Goal: Task Accomplishment & Management: Use online tool/utility

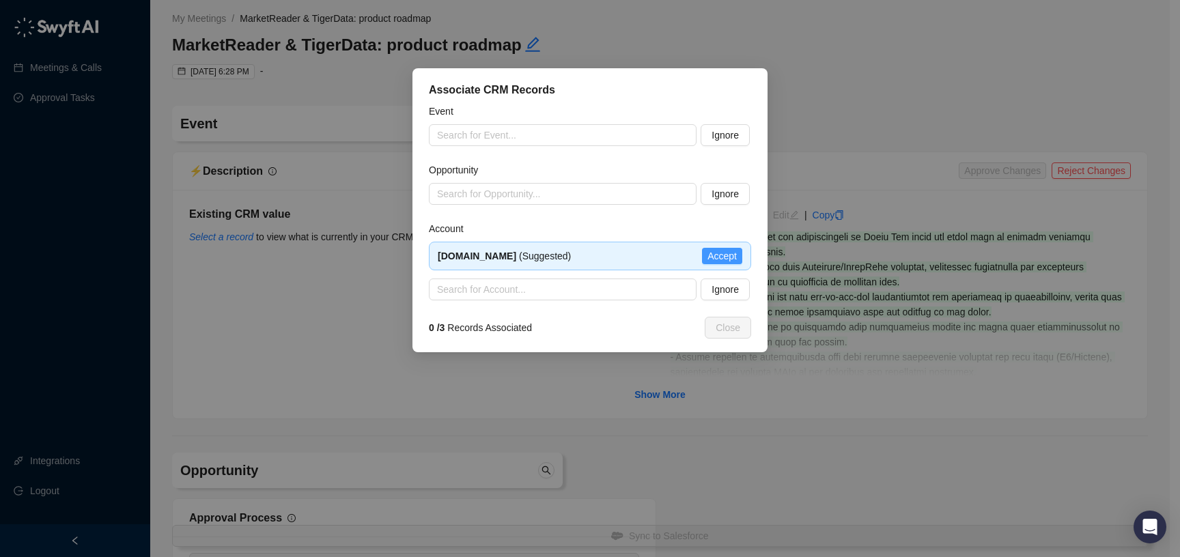
click at [723, 255] on span "Accept" at bounding box center [722, 256] width 29 height 15
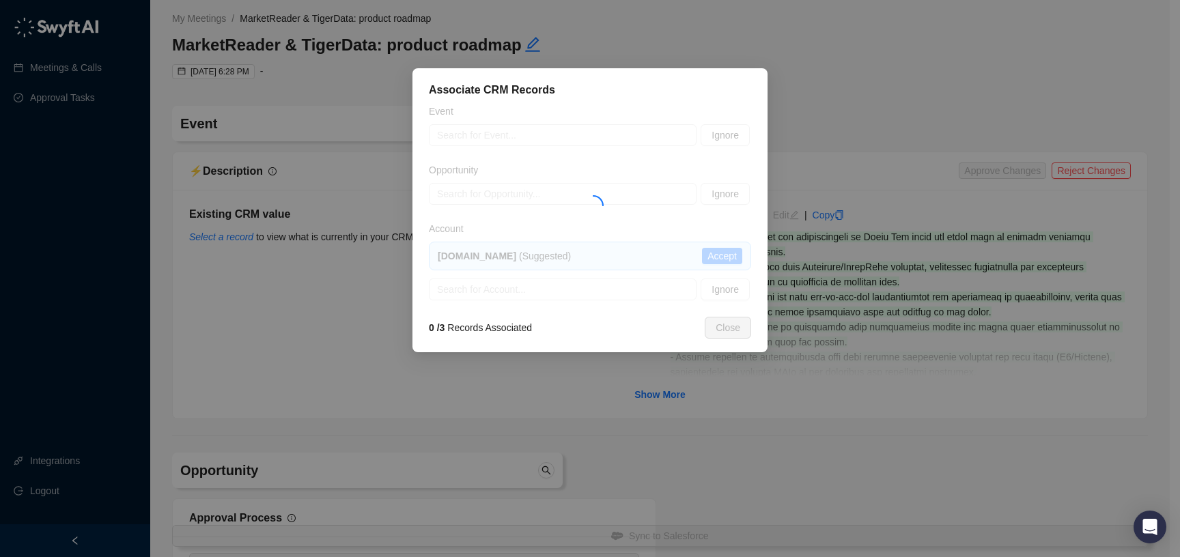
type textarea "**********"
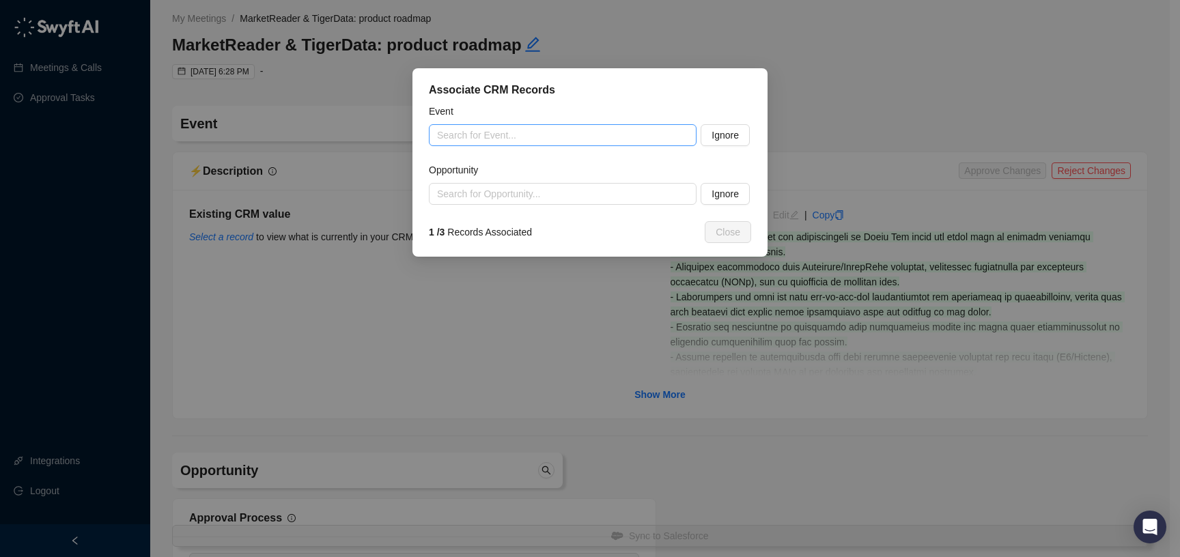
click at [585, 135] on input "search" at bounding box center [558, 135] width 243 height 20
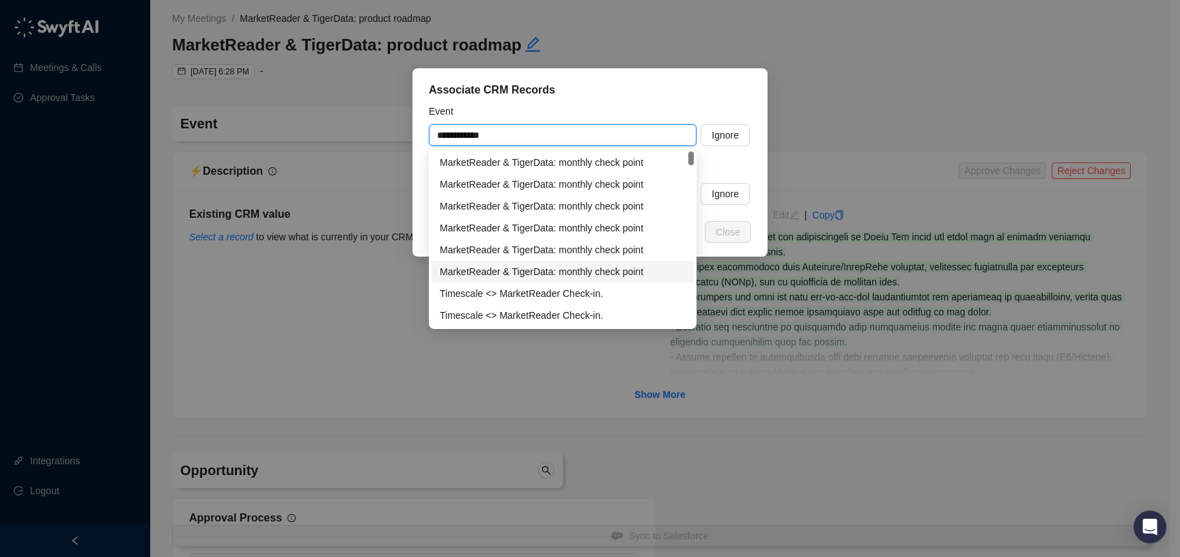
click at [566, 265] on div "MarketReader & TigerData: monthly check point" at bounding box center [563, 271] width 246 height 15
type input "**********"
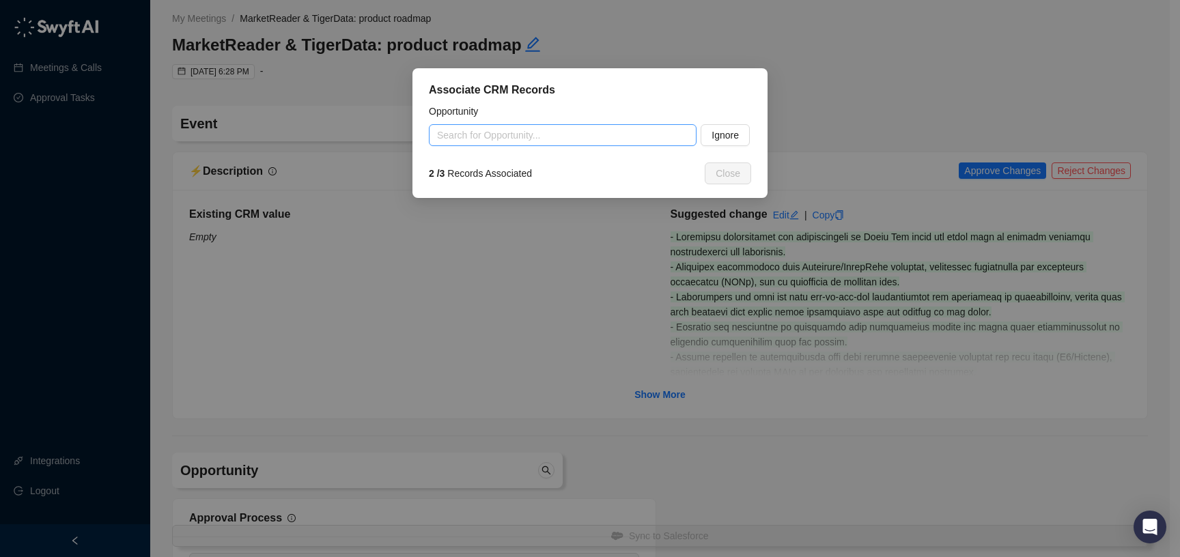
click at [532, 144] on input "search" at bounding box center [558, 135] width 243 height 20
click at [611, 165] on div "[DOMAIN_NAME] FY26Q2 Runrate - 7" at bounding box center [563, 162] width 246 height 15
type input "**********"
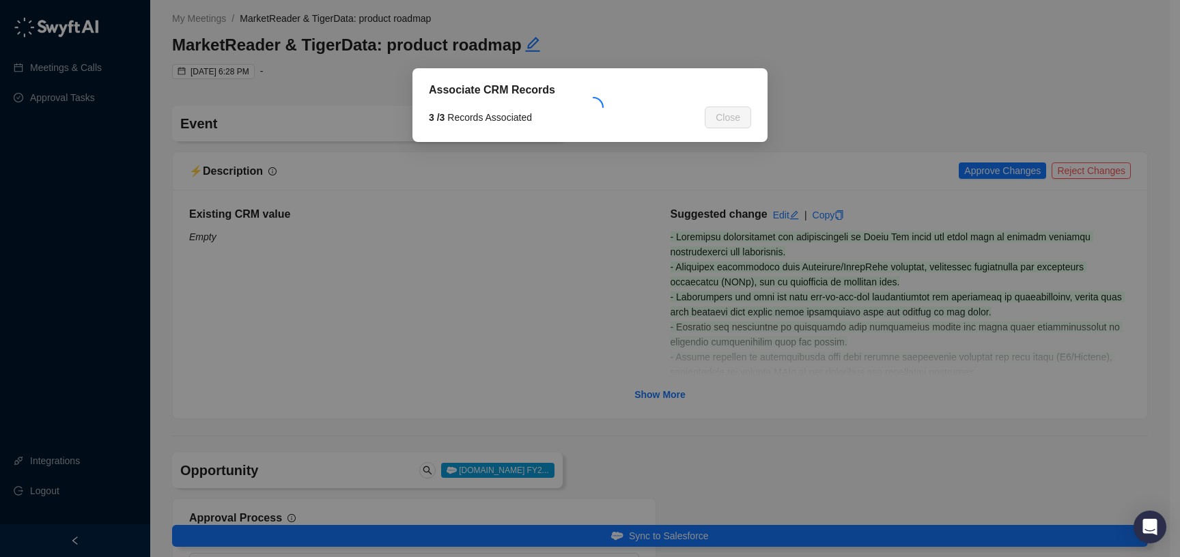
type textarea "**********"
type input "**********"
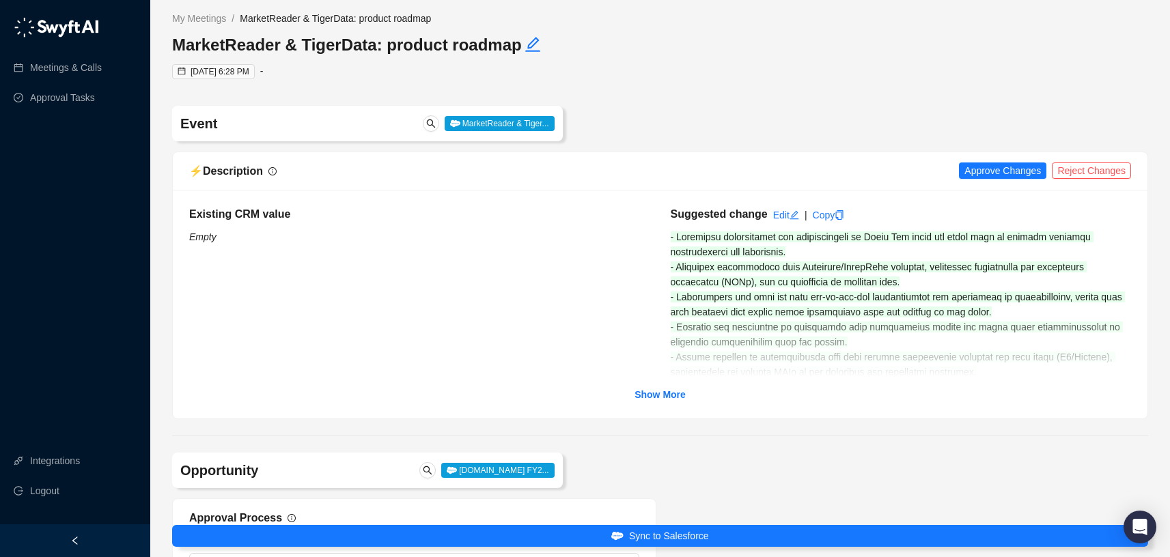
click at [994, 167] on span "Approve Changes" at bounding box center [1002, 170] width 77 height 15
click at [676, 393] on strong "Show More" at bounding box center [660, 394] width 51 height 11
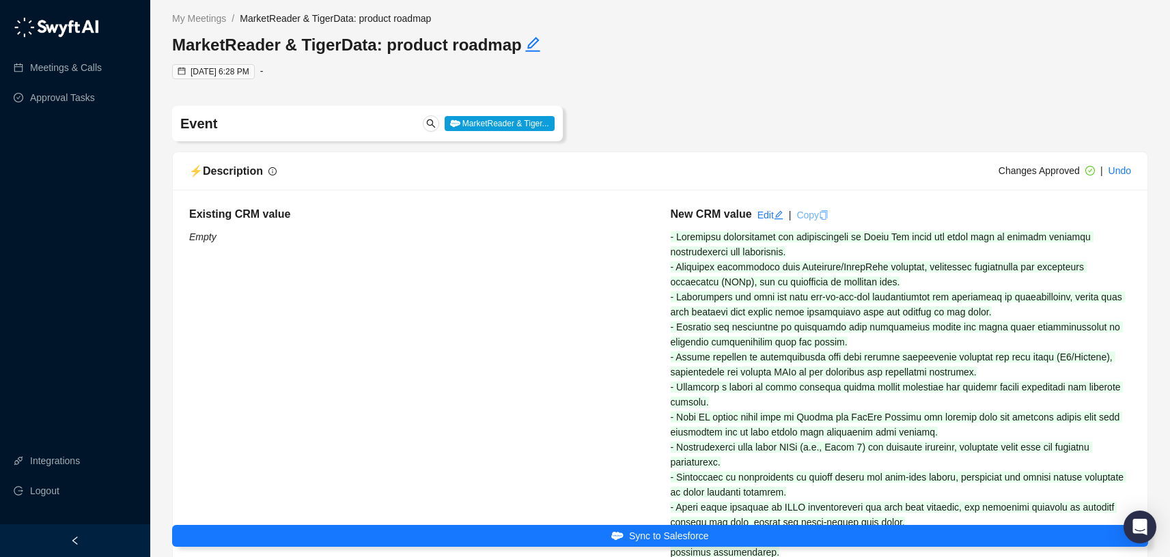
click at [827, 214] on icon "copy" at bounding box center [824, 215] width 10 height 10
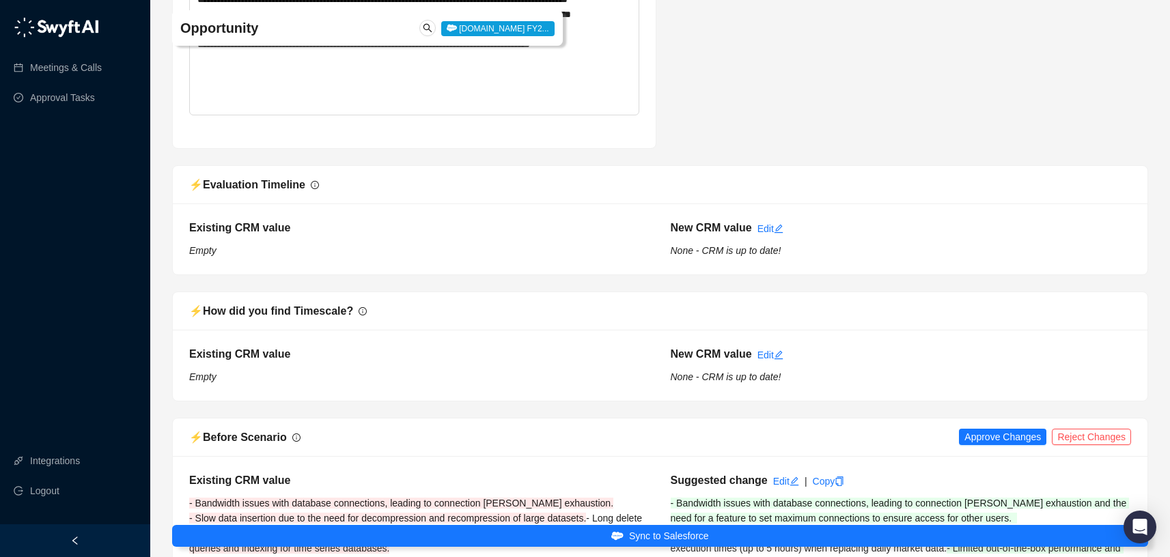
scroll to position [2777, 0]
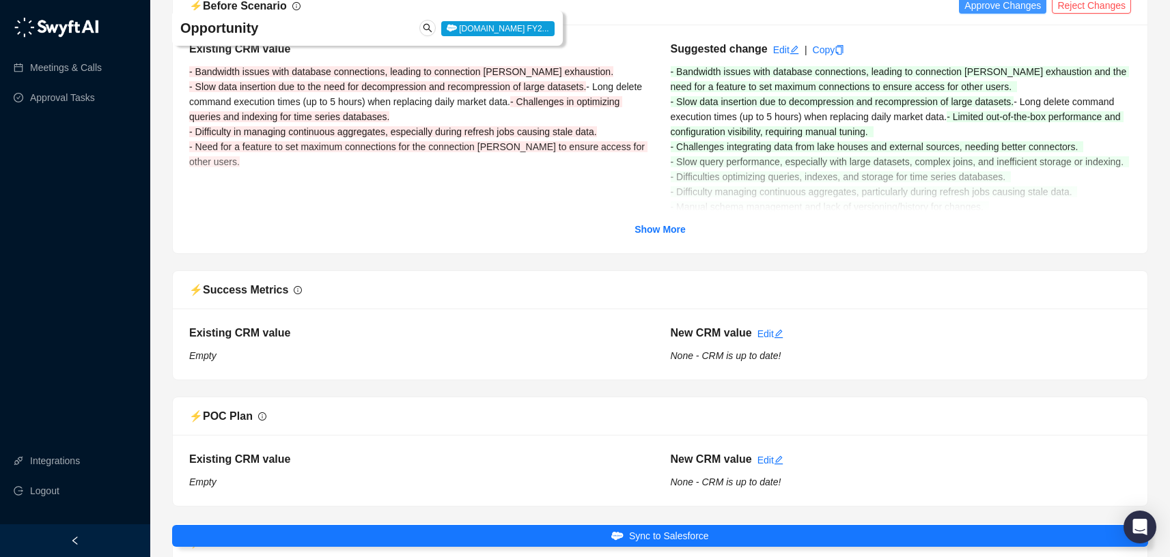
click at [984, 13] on span "Approve Changes" at bounding box center [1002, 5] width 77 height 15
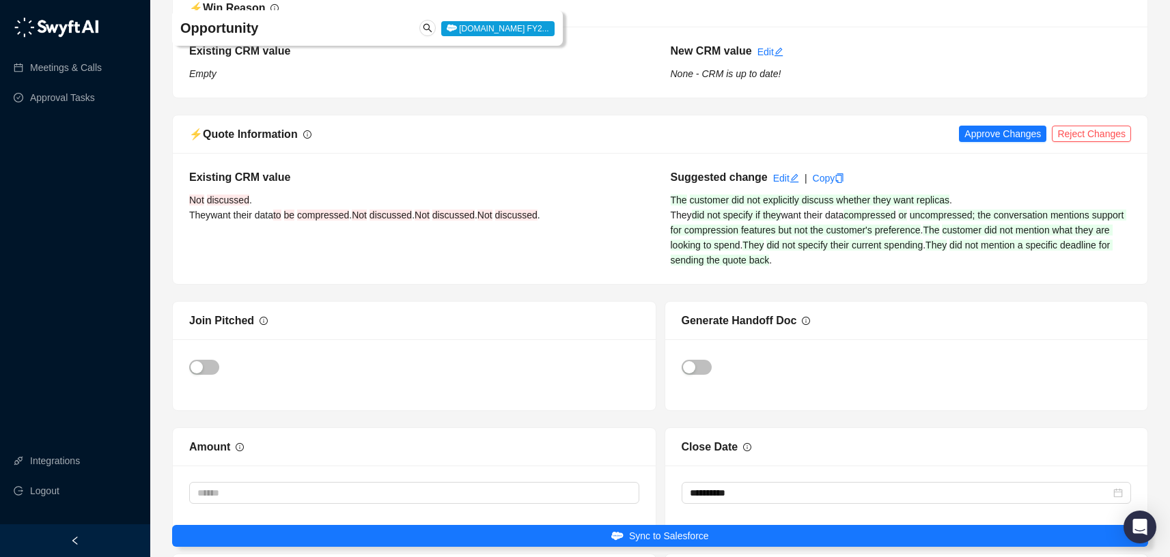
scroll to position [3725, 0]
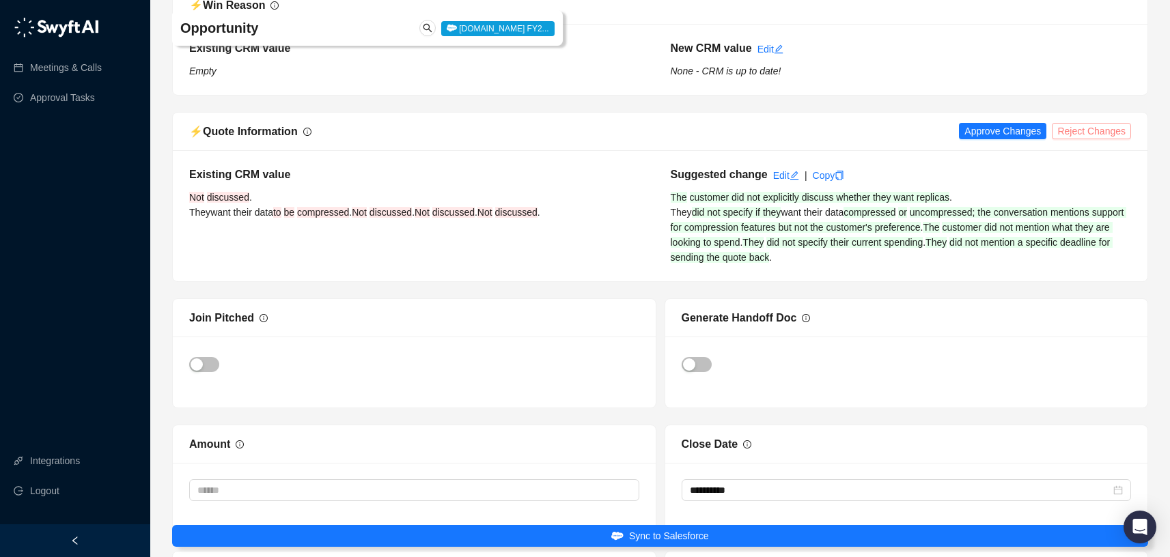
click at [1082, 139] on span "Reject Changes" at bounding box center [1091, 131] width 68 height 15
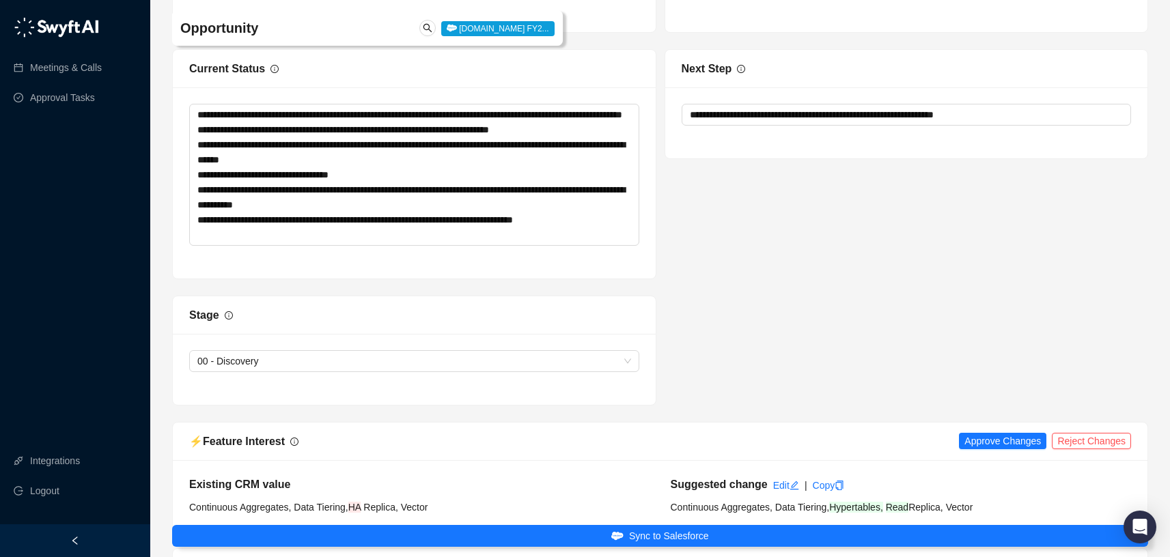
scroll to position [4553, 0]
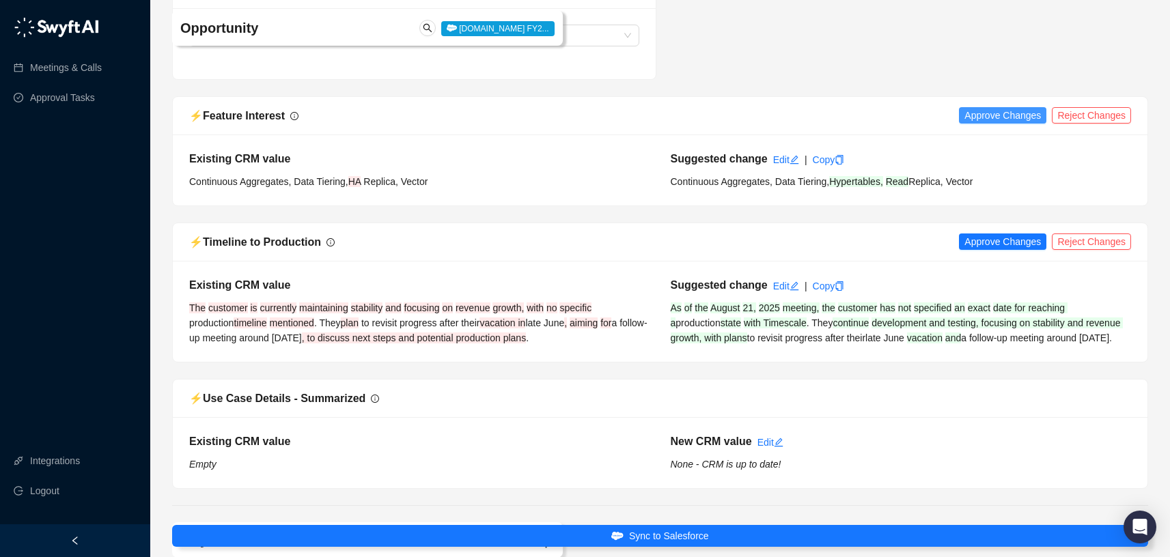
click at [967, 123] on span "Approve Changes" at bounding box center [1002, 115] width 77 height 15
click at [1075, 249] on span "Reject Changes" at bounding box center [1091, 241] width 68 height 15
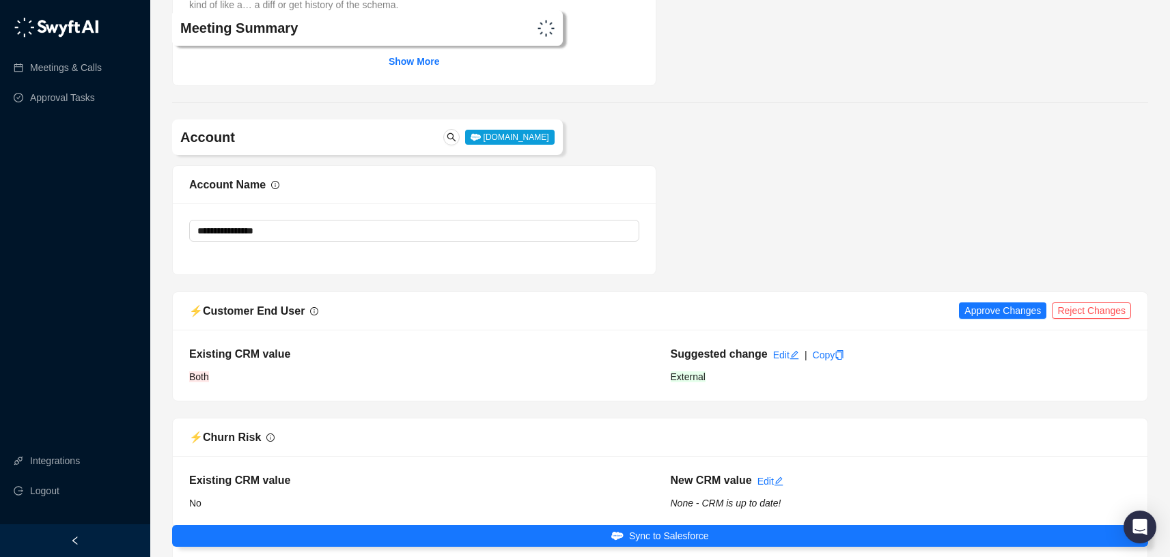
scroll to position [6158, 0]
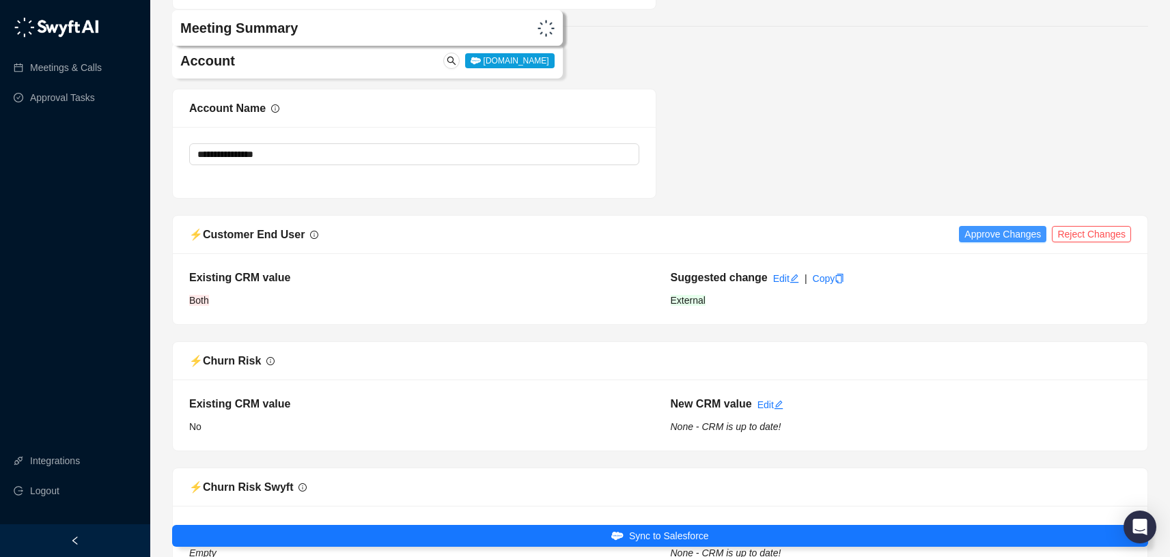
click at [1009, 242] on span "Approve Changes" at bounding box center [1002, 234] width 77 height 15
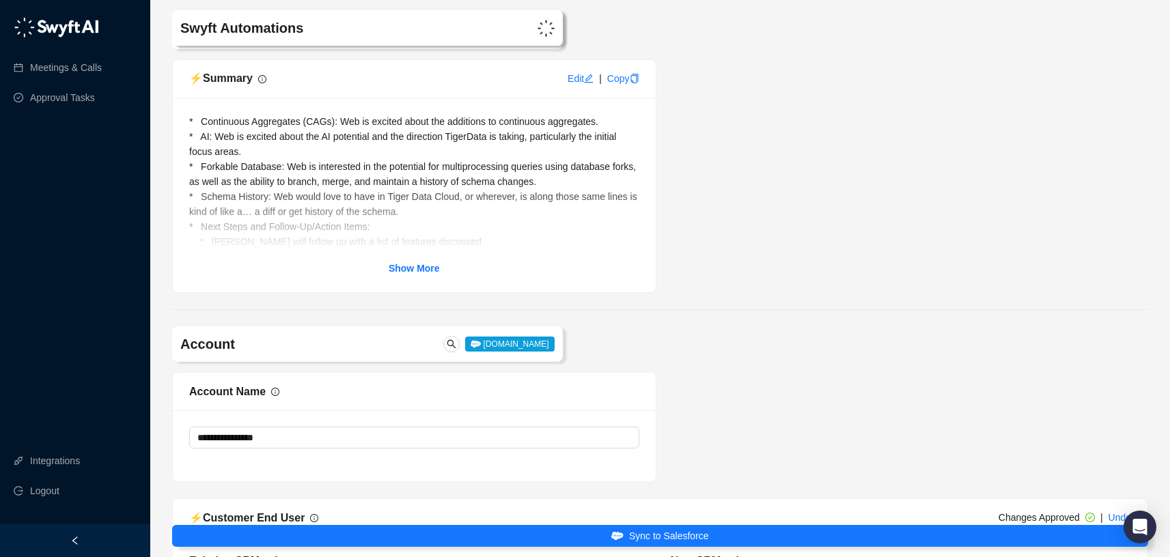
scroll to position [6155, 0]
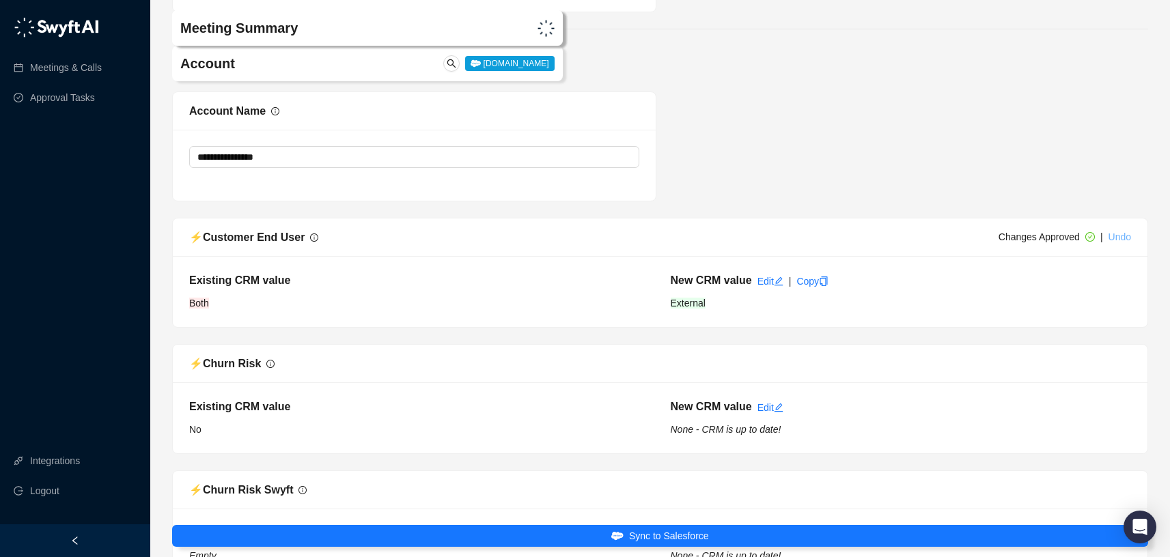
click at [1111, 242] on link "Undo" at bounding box center [1120, 237] width 23 height 11
click at [1077, 245] on span "Reject Changes" at bounding box center [1091, 237] width 68 height 15
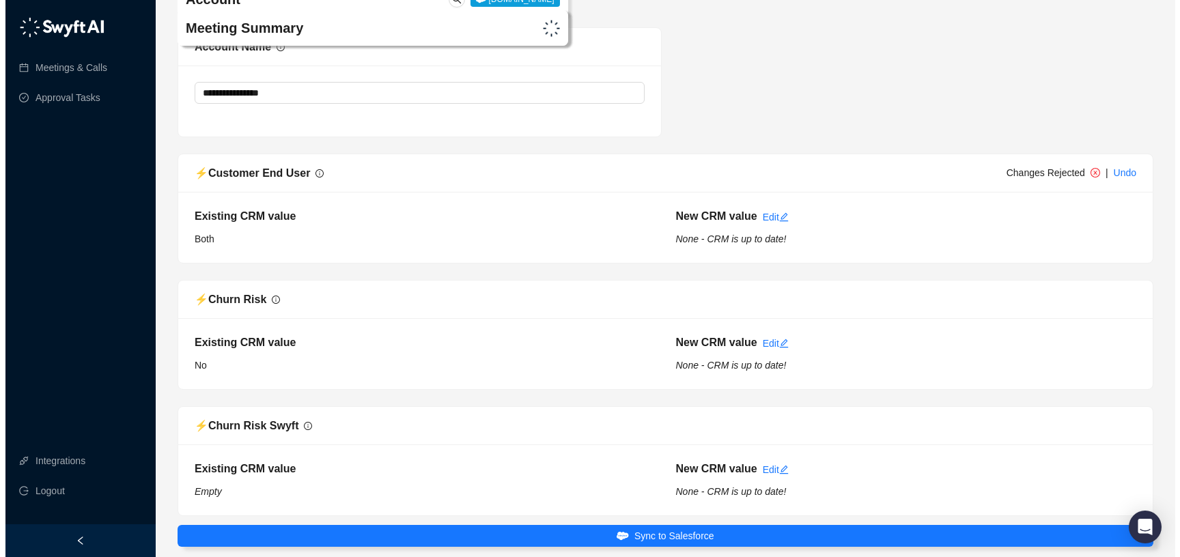
scroll to position [6325, 0]
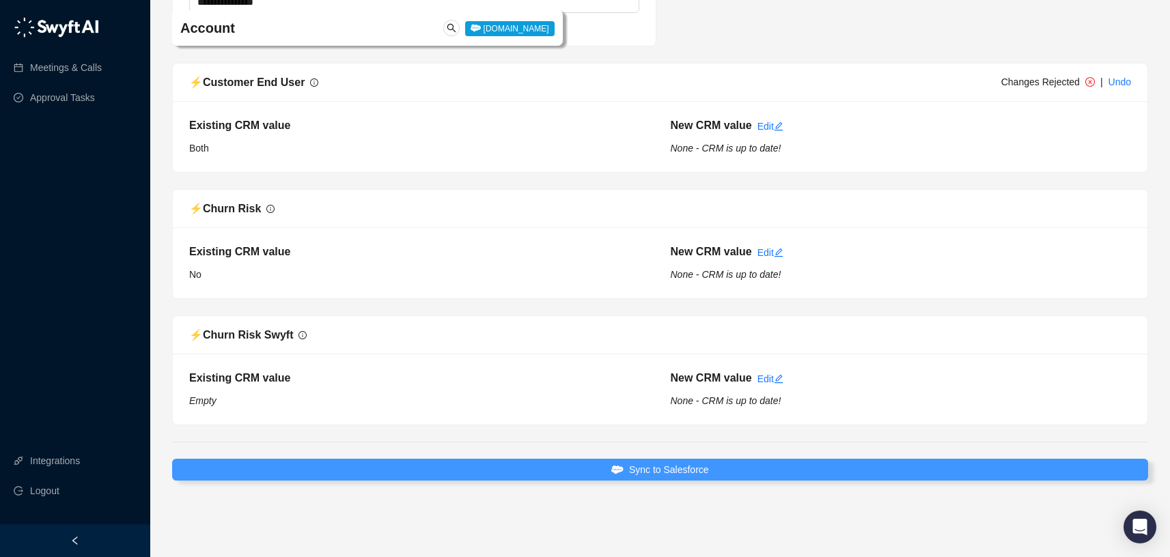
click at [768, 465] on button "Sync to Salesforce" at bounding box center [660, 470] width 976 height 22
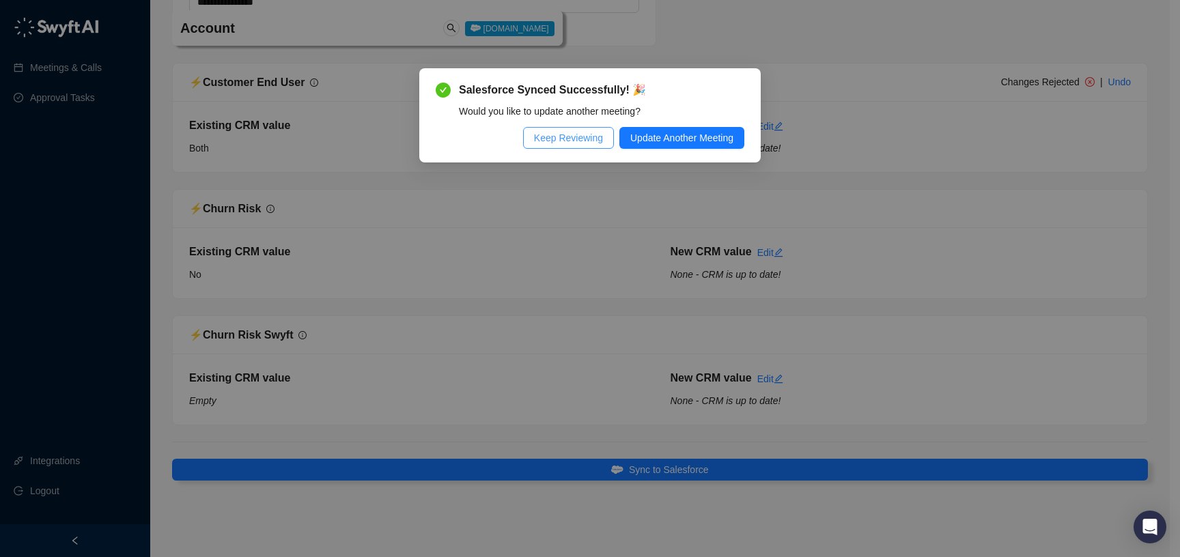
click at [594, 147] on button "Keep Reviewing" at bounding box center [568, 138] width 91 height 22
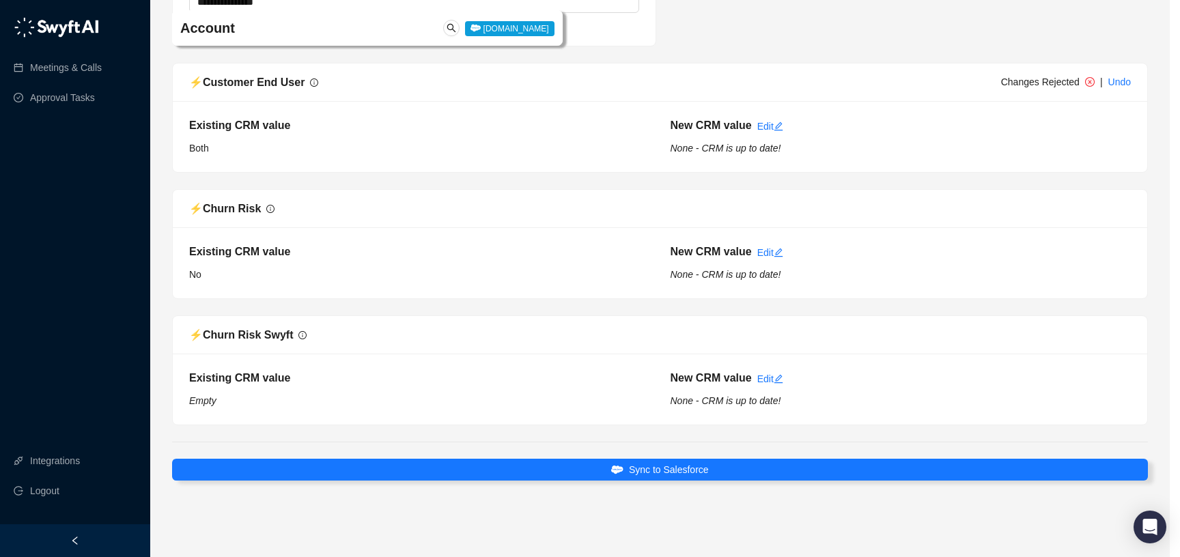
scroll to position [6310, 0]
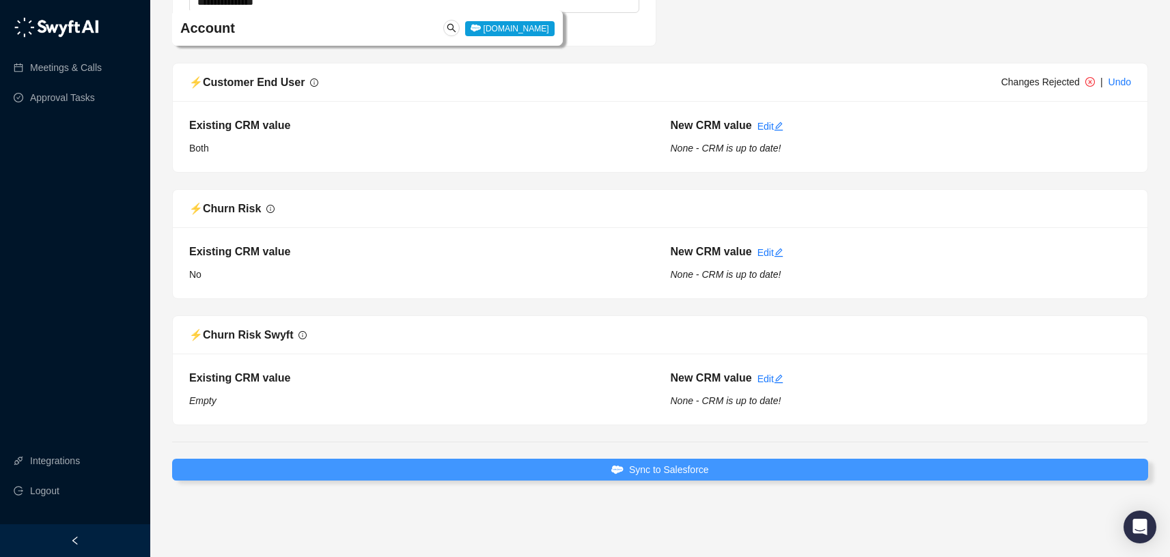
click at [642, 477] on span "Sync to Salesforce" at bounding box center [669, 469] width 80 height 15
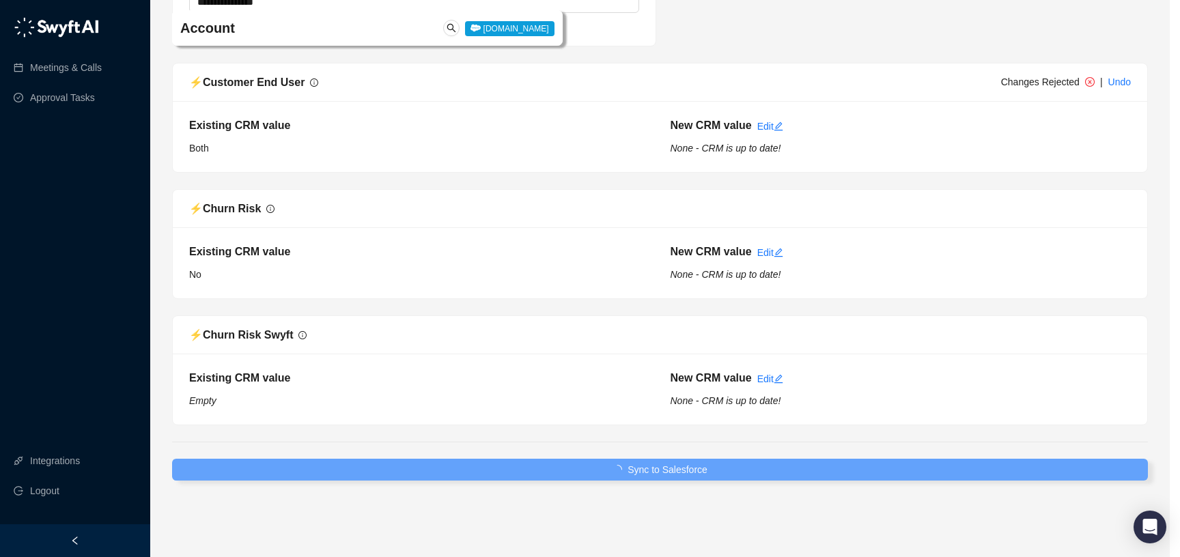
type textarea "**********"
